Goal: Transaction & Acquisition: Purchase product/service

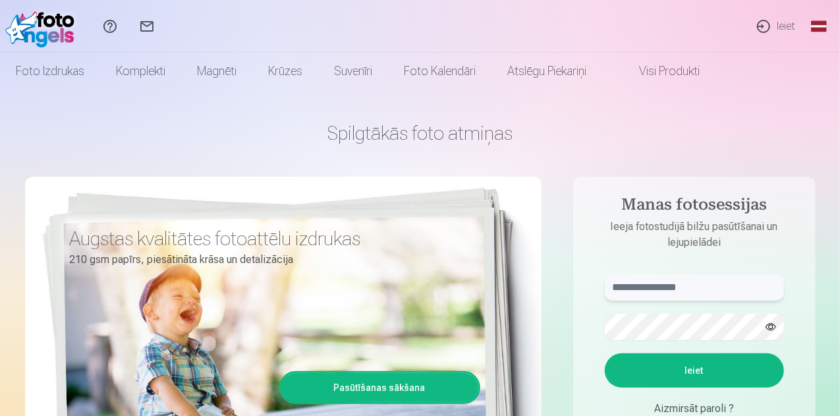
click at [674, 284] on input "text" at bounding box center [694, 287] width 179 height 26
type input "**********"
click at [697, 375] on button "Ieiet" at bounding box center [694, 370] width 179 height 34
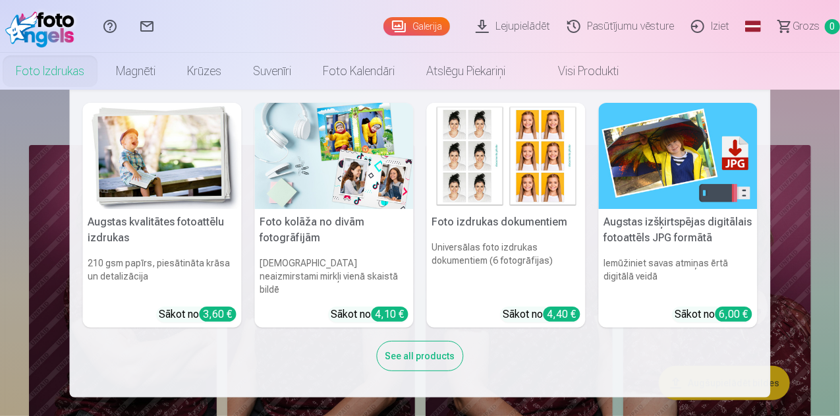
click at [623, 378] on div "Augstas kvalitātes fotoattēlu izdrukas 210 gsm papīrs, piesātināta krāsa un det…" at bounding box center [420, 244] width 701 height 308
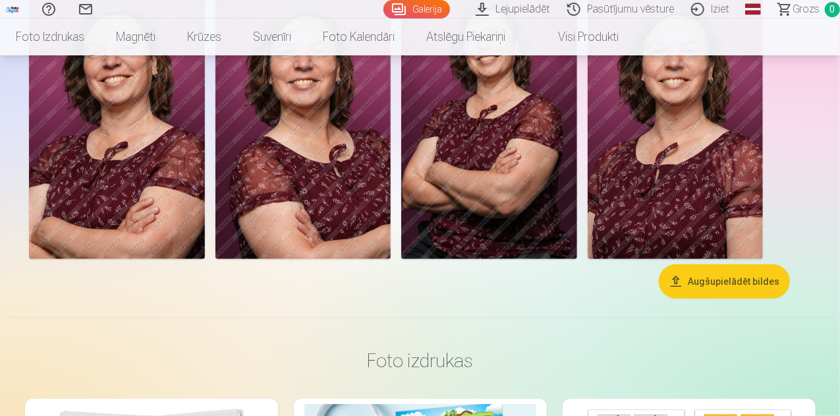
scroll to position [441, 0]
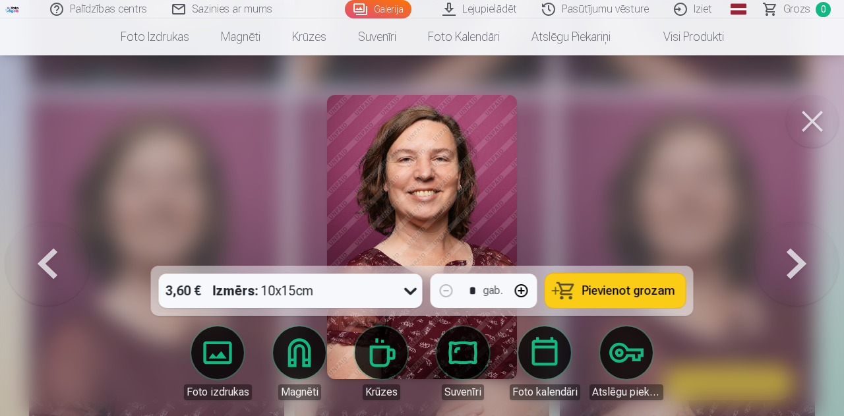
click at [406, 291] on icon at bounding box center [410, 290] width 21 height 21
click at [410, 295] on icon at bounding box center [410, 290] width 21 height 21
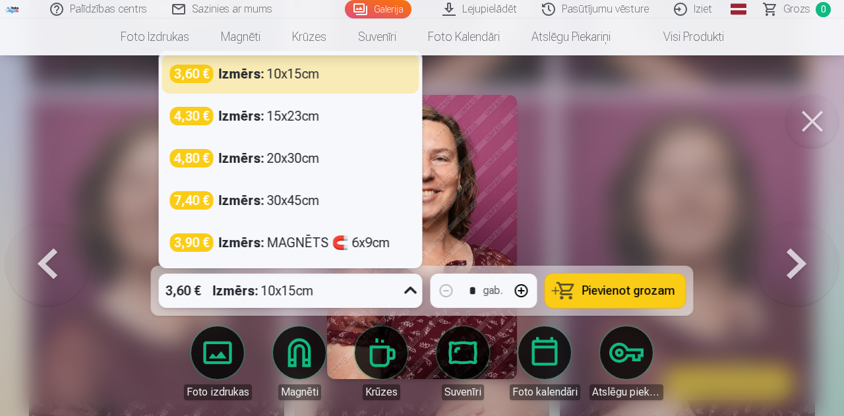
click at [373, 301] on div "3,60 € Izmērs : 10x15cm" at bounding box center [278, 290] width 239 height 34
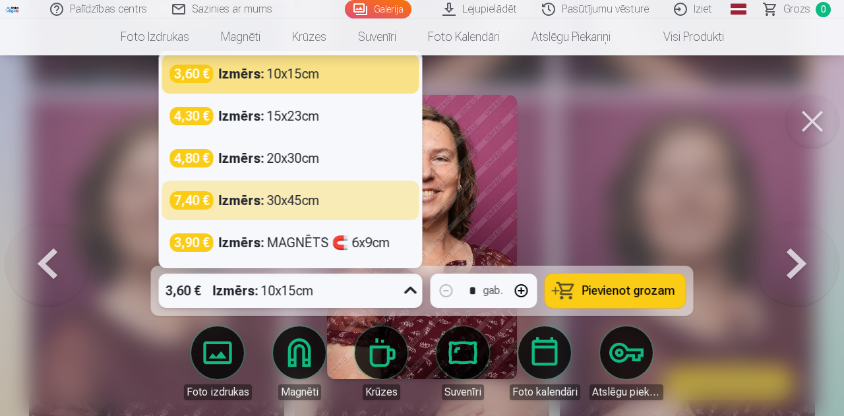
click at [797, 252] on button at bounding box center [796, 236] width 84 height 31
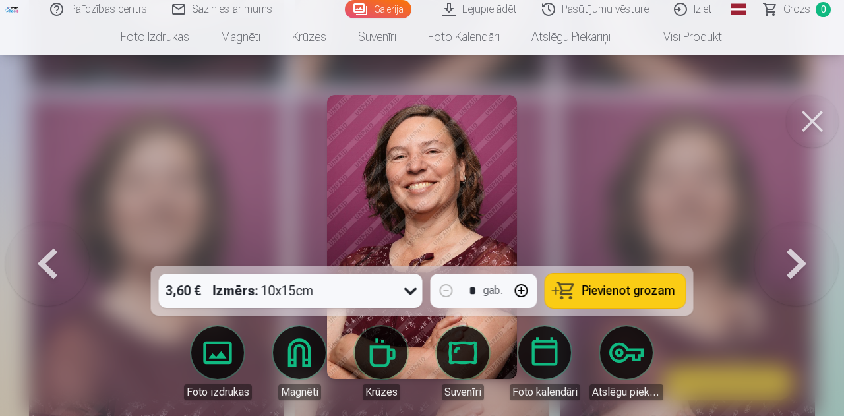
click at [805, 126] on button at bounding box center [812, 121] width 53 height 53
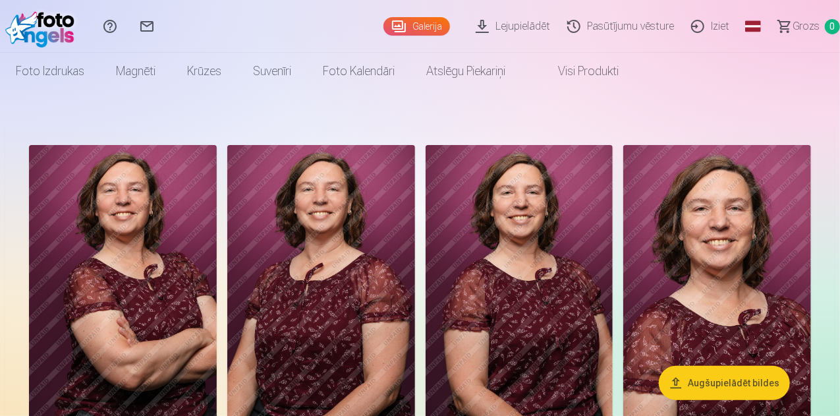
click at [635, 70] on link "Visi produkti" at bounding box center [577, 71] width 113 height 37
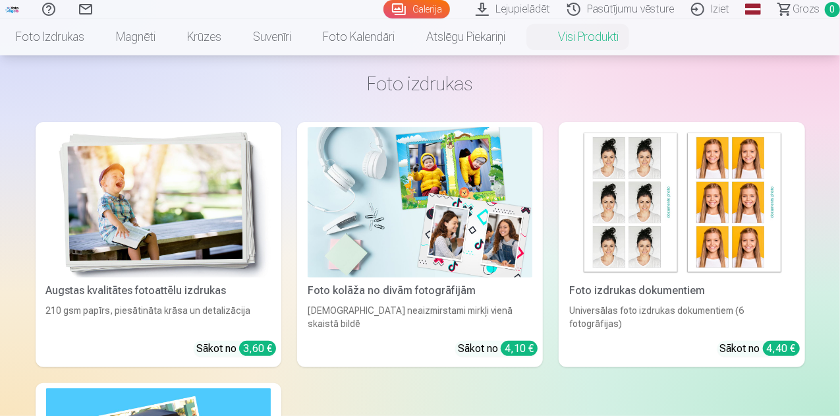
scroll to position [49, 0]
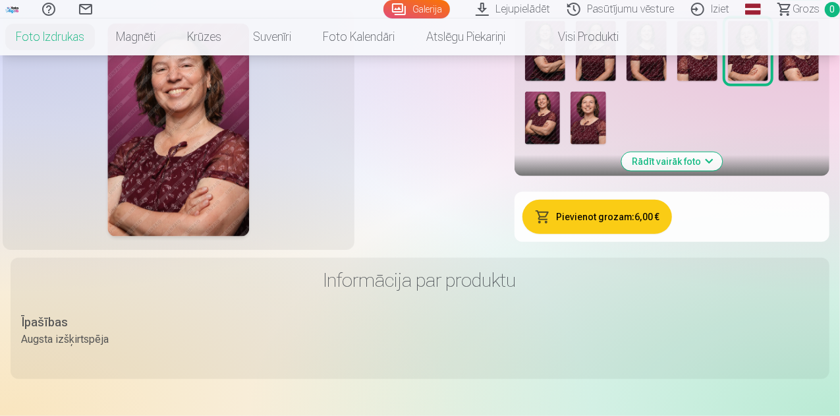
scroll to position [395, 0]
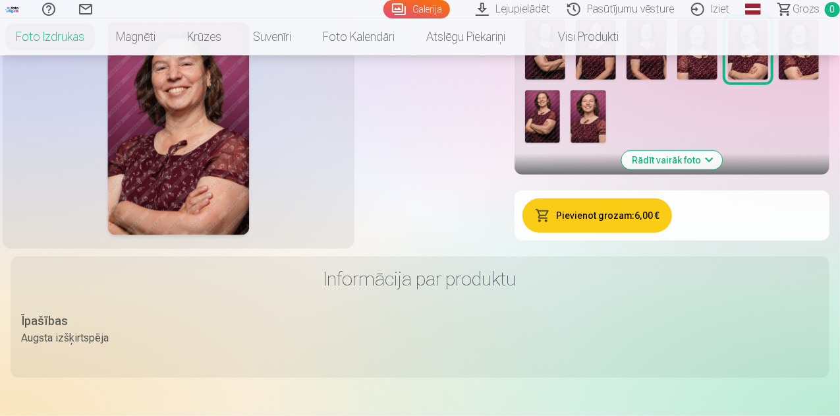
click at [565, 80] on img at bounding box center [545, 50] width 40 height 61
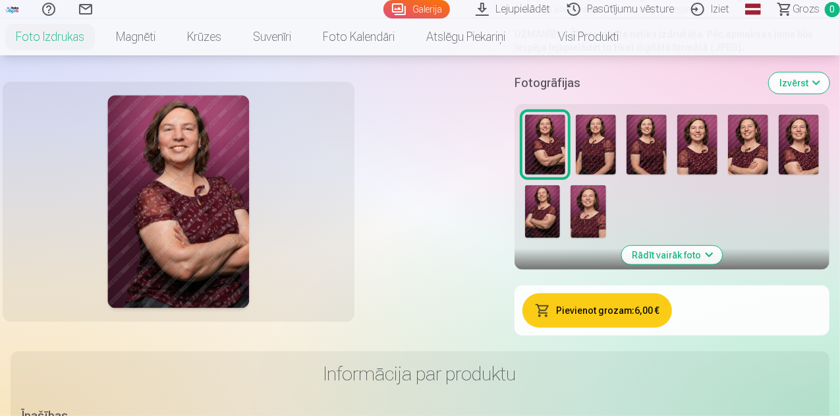
scroll to position [301, 0]
click at [779, 175] on img at bounding box center [799, 144] width 40 height 61
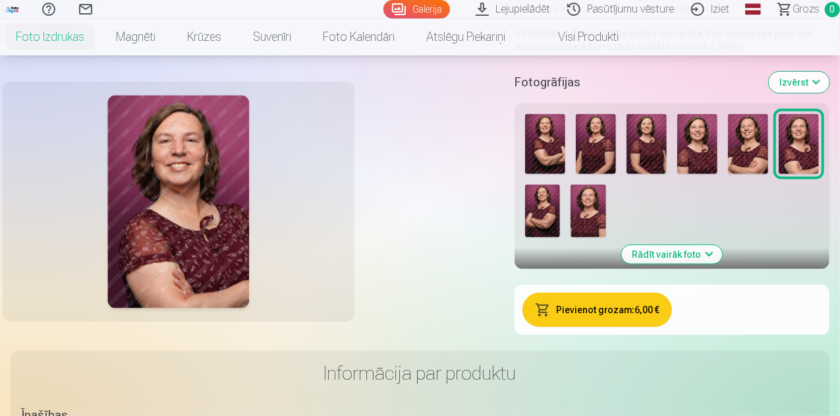
click at [606, 237] on img at bounding box center [588, 211] width 35 height 53
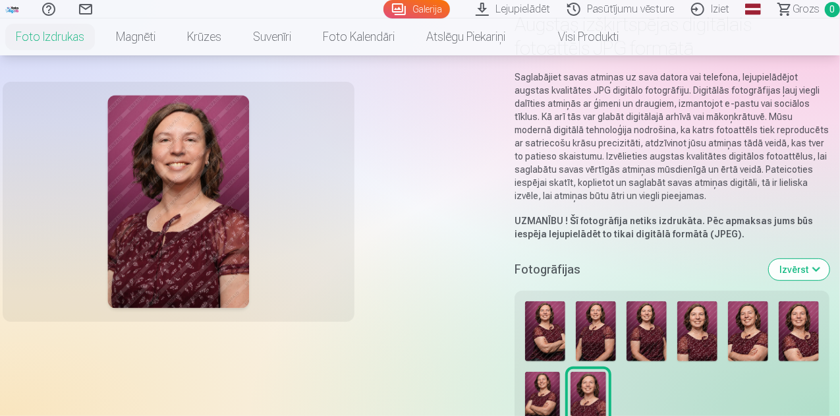
scroll to position [0, 0]
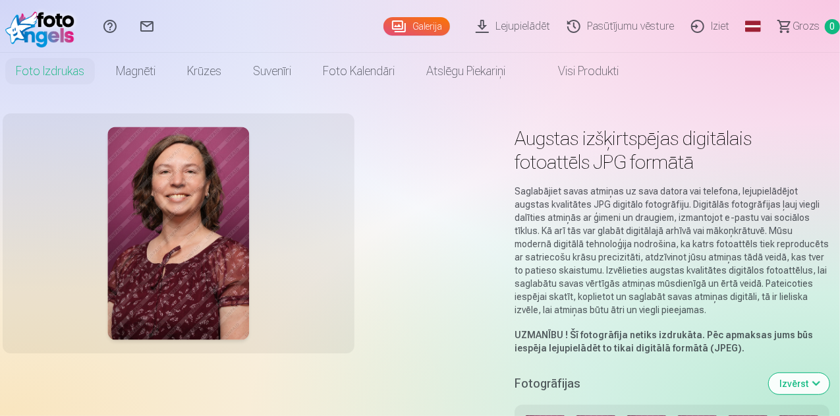
click at [693, 28] on link "Iziet" at bounding box center [712, 26] width 55 height 53
